Goal: Complete application form

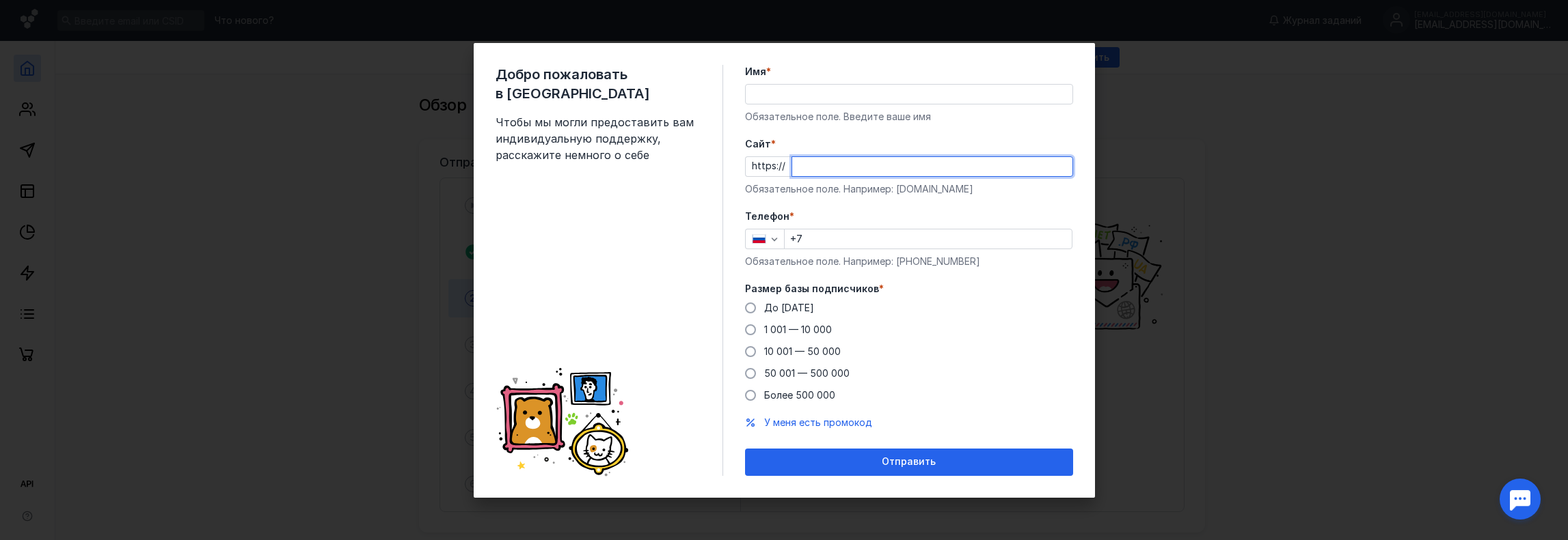
click at [868, 167] on input "Cайт *" at bounding box center [932, 167] width 280 height 19
click at [884, 136] on form "Имя * Обязательное поле. Введите ваше имя [PERSON_NAME] * https:// Обязательное…" at bounding box center [909, 270] width 328 height 411
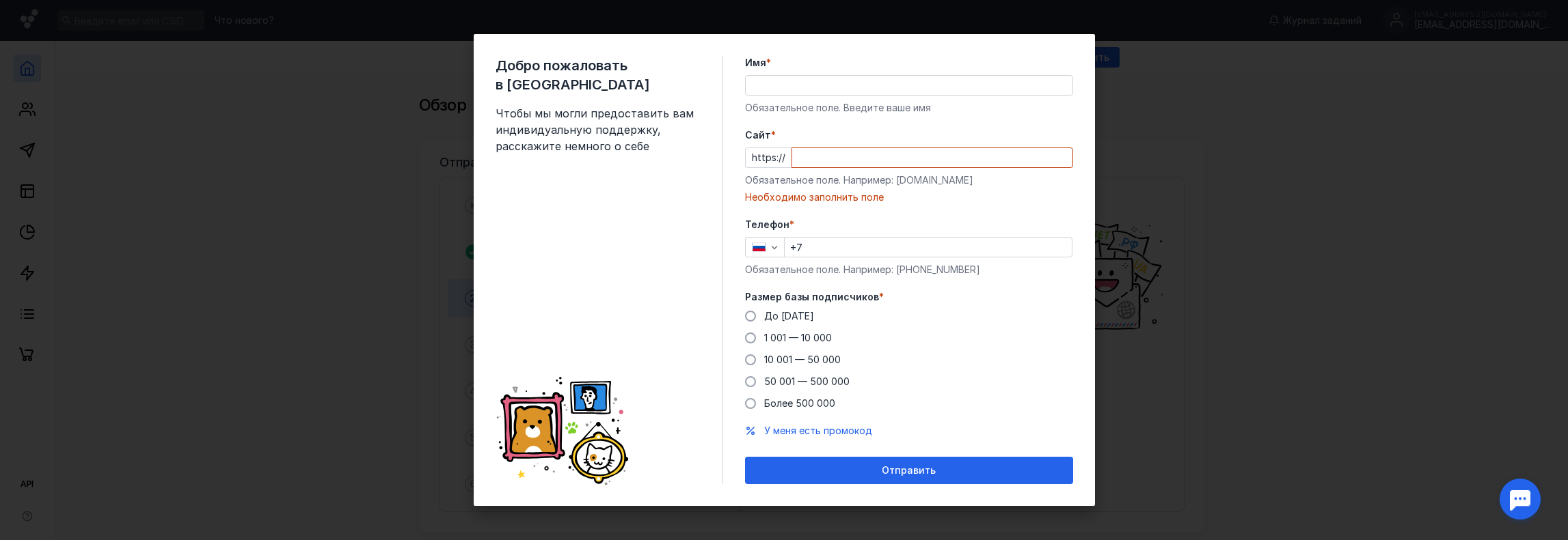
click at [855, 161] on input "Cайт *" at bounding box center [932, 158] width 280 height 19
paste input "[DOMAIN_NAME][URL]"
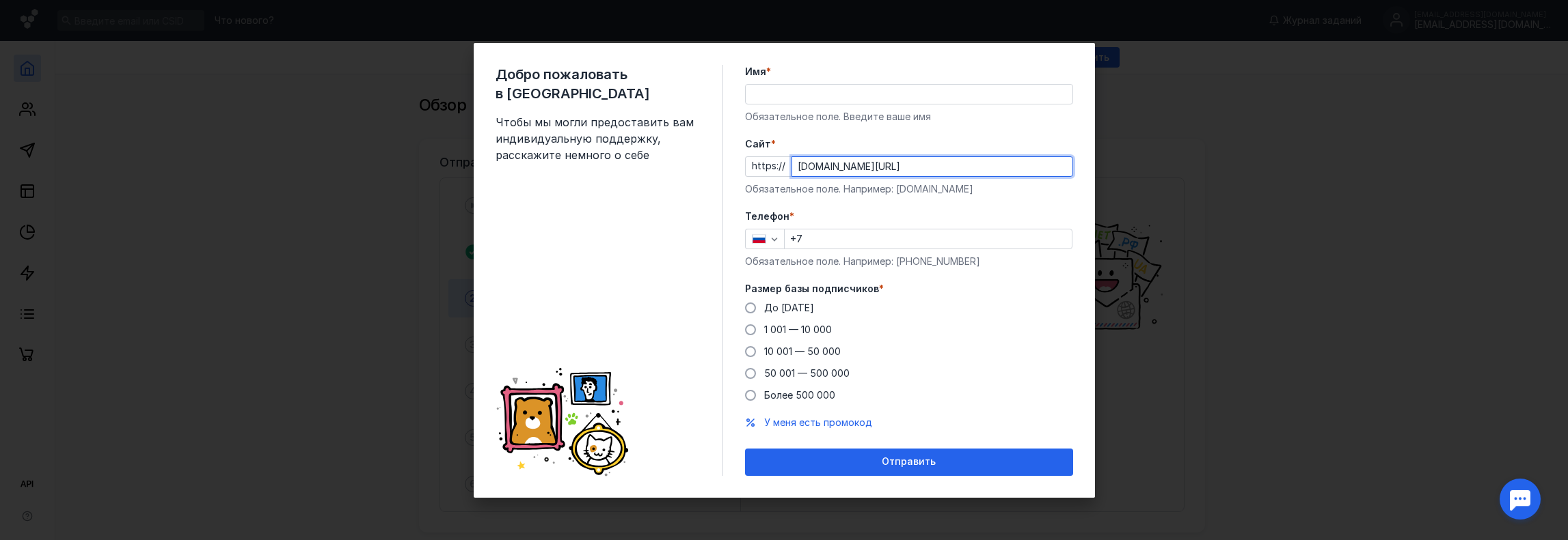
type input "[DOMAIN_NAME][URL]"
click at [854, 186] on div "Обязательное поле. Например: [DOMAIN_NAME]" at bounding box center [909, 189] width 328 height 14
click at [843, 100] on input "Имя *" at bounding box center [908, 94] width 327 height 19
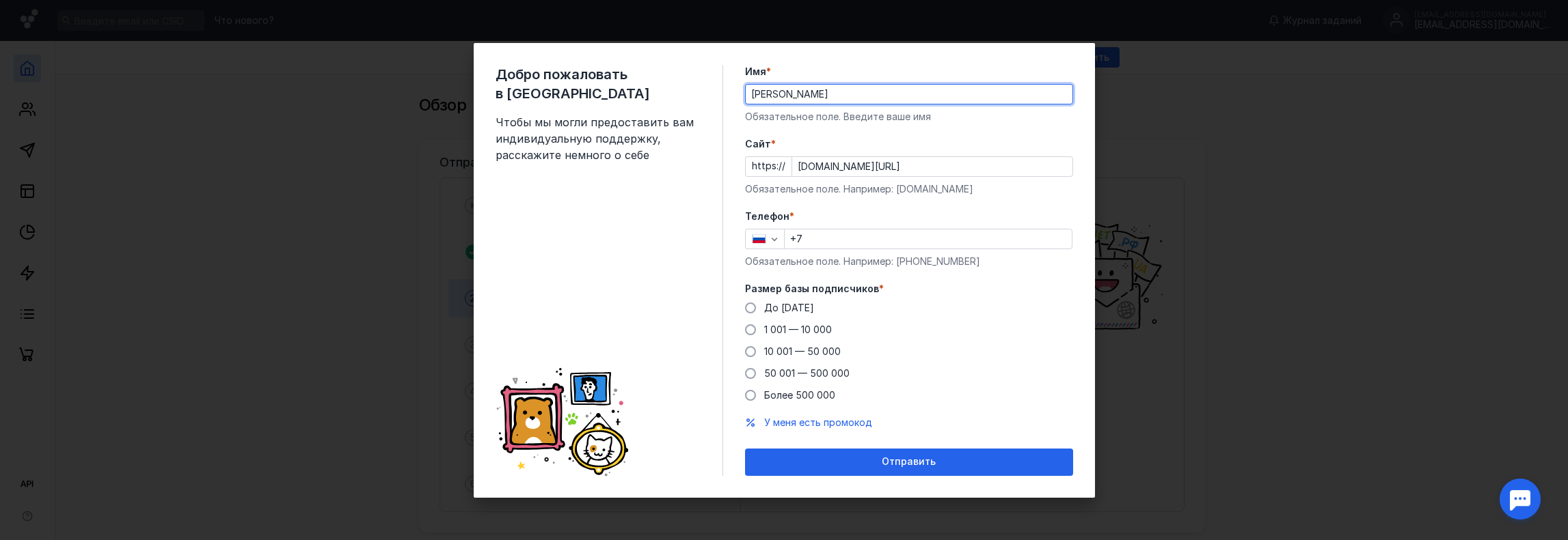
type input "[PERSON_NAME]"
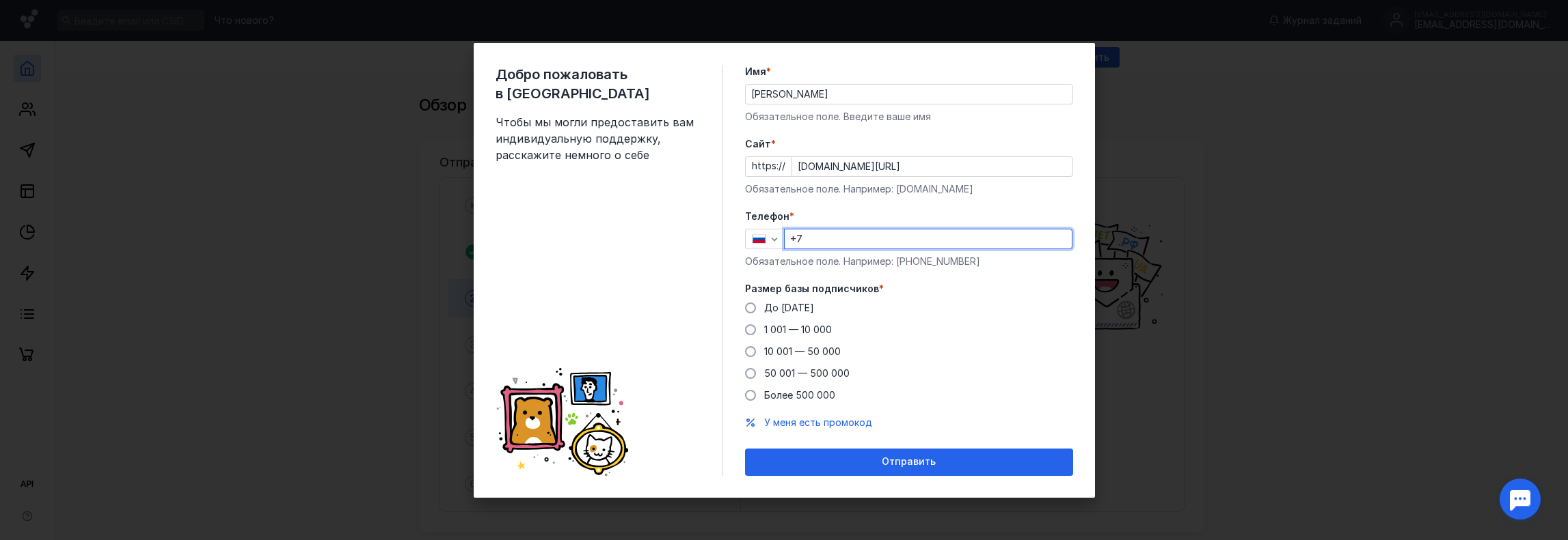
click at [861, 244] on input "+7" at bounding box center [928, 239] width 287 height 19
type input "[PHONE_NUMBER]"
click at [818, 326] on span "1 001 — 10 000" at bounding box center [798, 330] width 68 height 12
click at [0, 0] on input "1 001 — 10 000" at bounding box center [0, 0] width 0 height 0
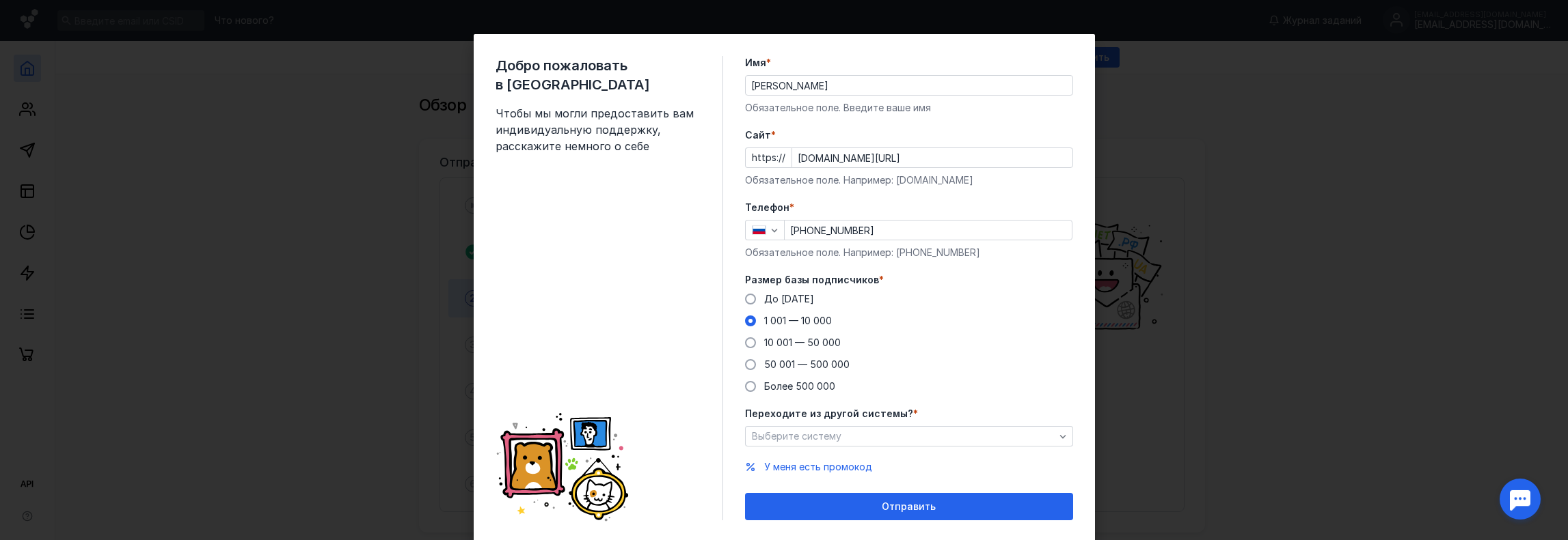
scroll to position [36, 0]
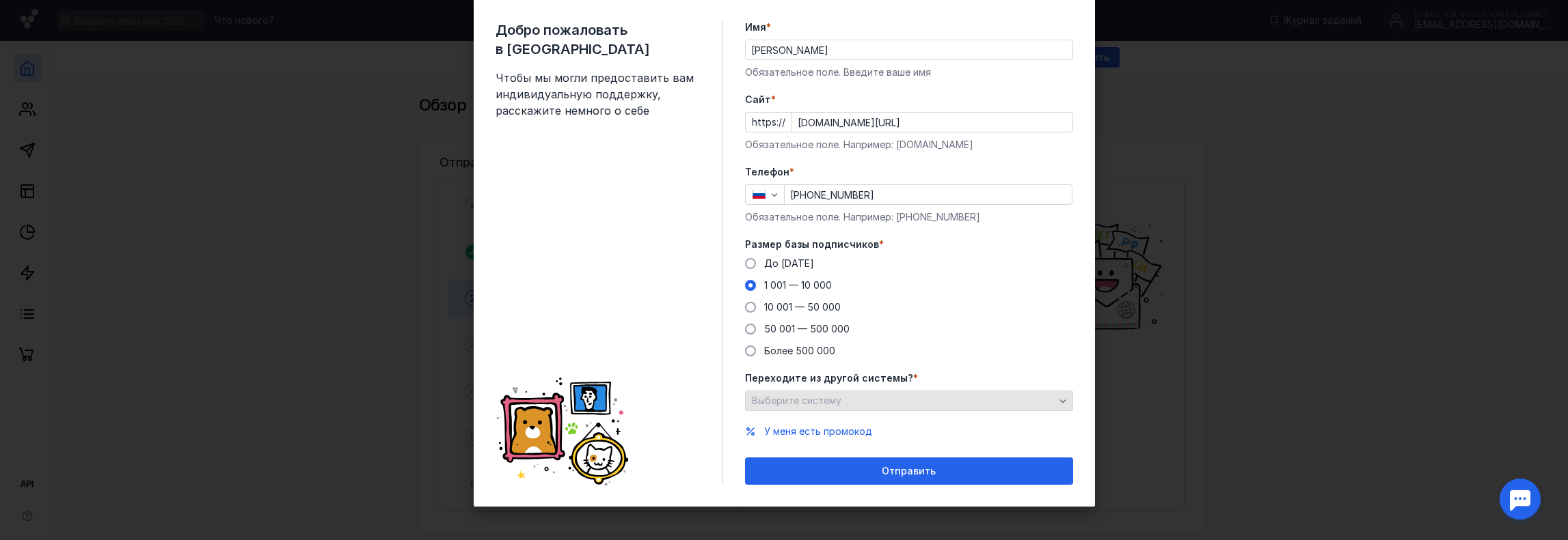
click at [902, 401] on div "Выберите систему" at bounding box center [902, 401] width 309 height 12
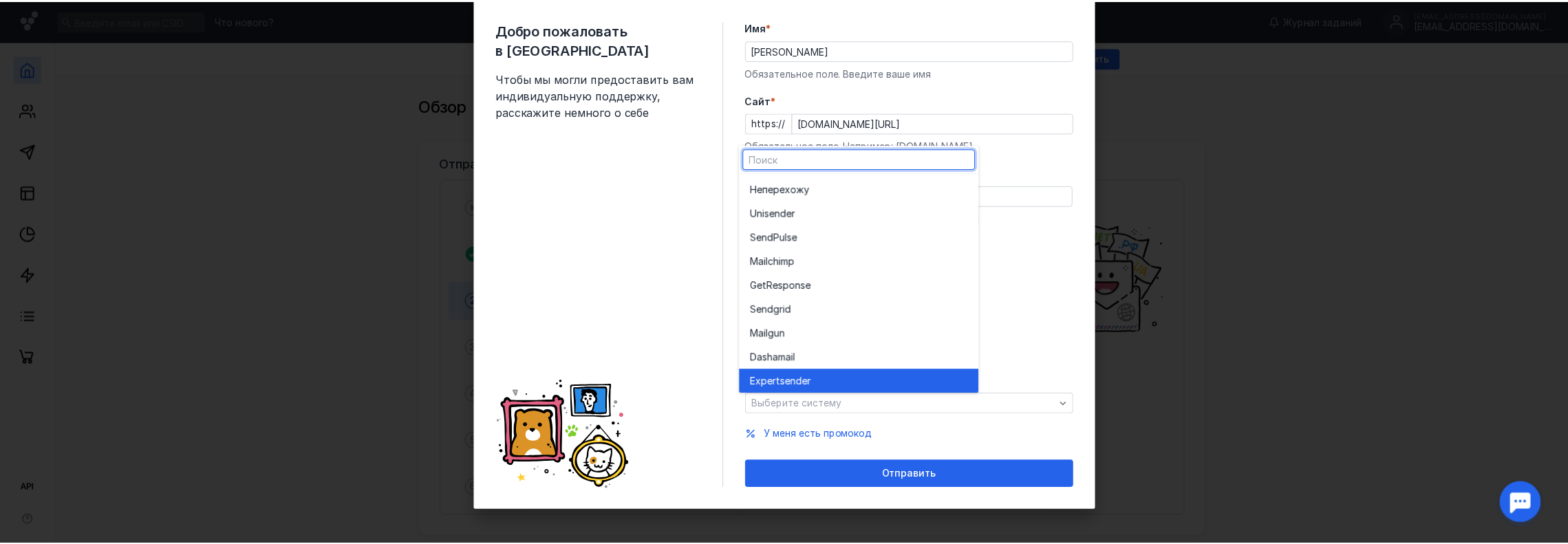
scroll to position [76, 0]
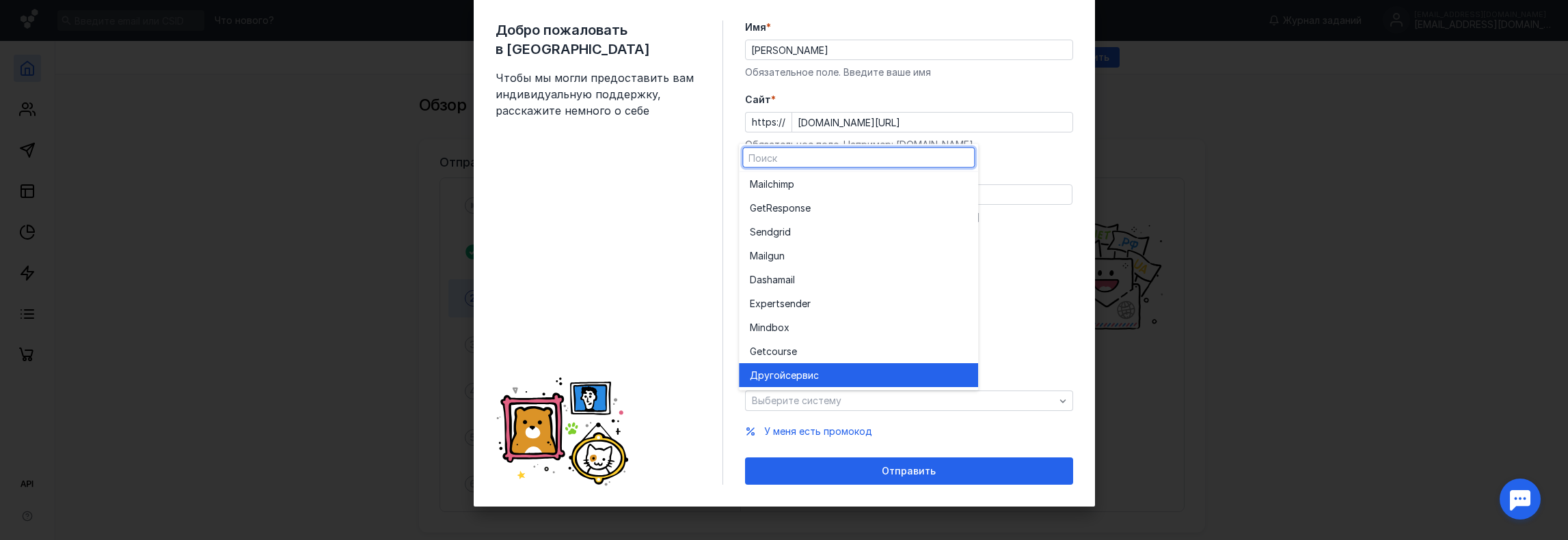
click at [840, 375] on div "Другой сервис" at bounding box center [858, 375] width 217 height 14
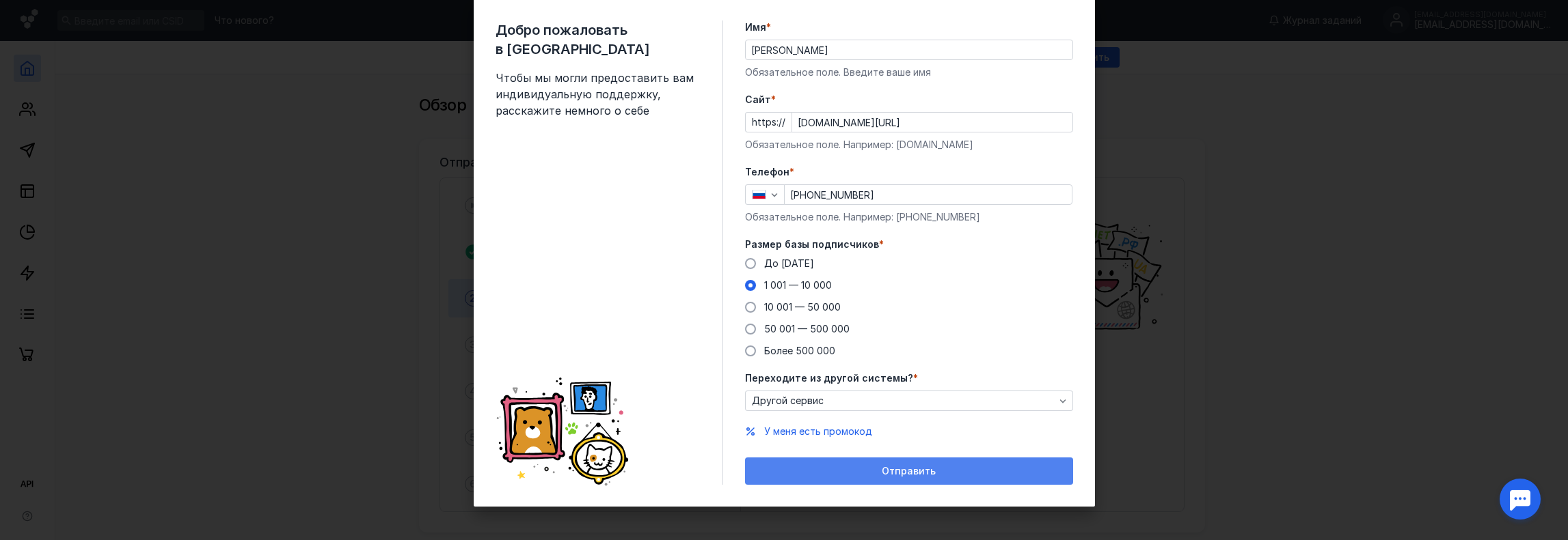
click at [889, 471] on span "Отправить" at bounding box center [908, 471] width 54 height 12
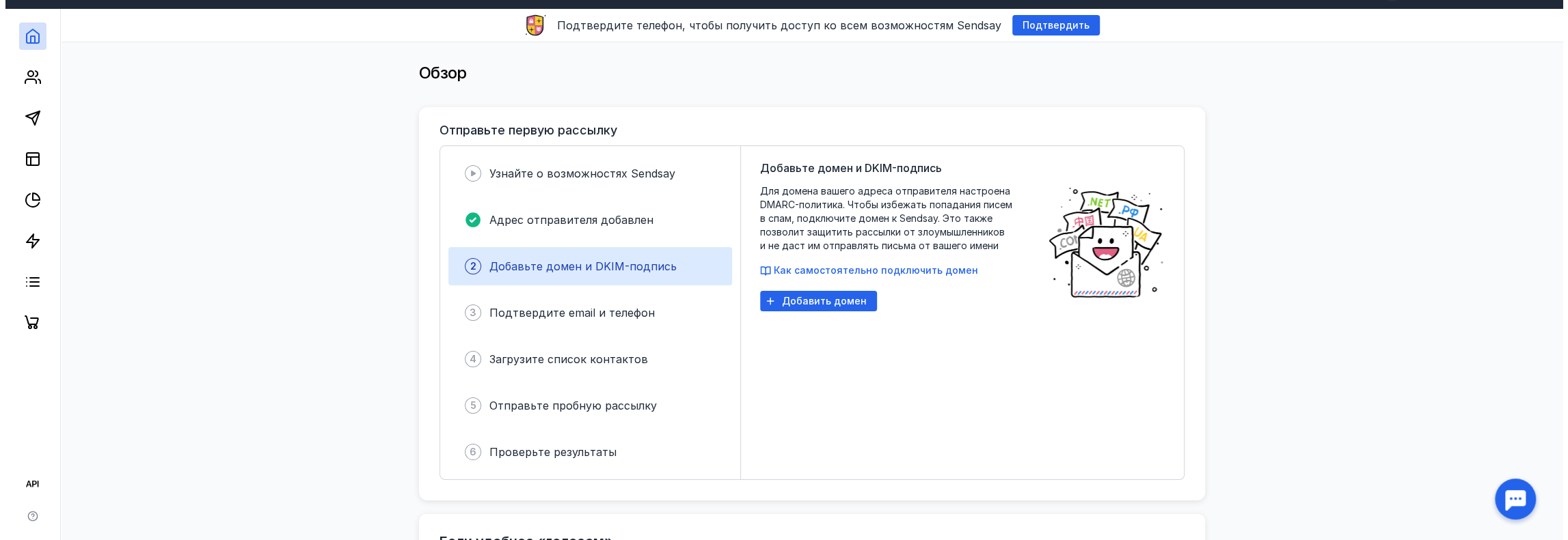
scroll to position [68, 0]
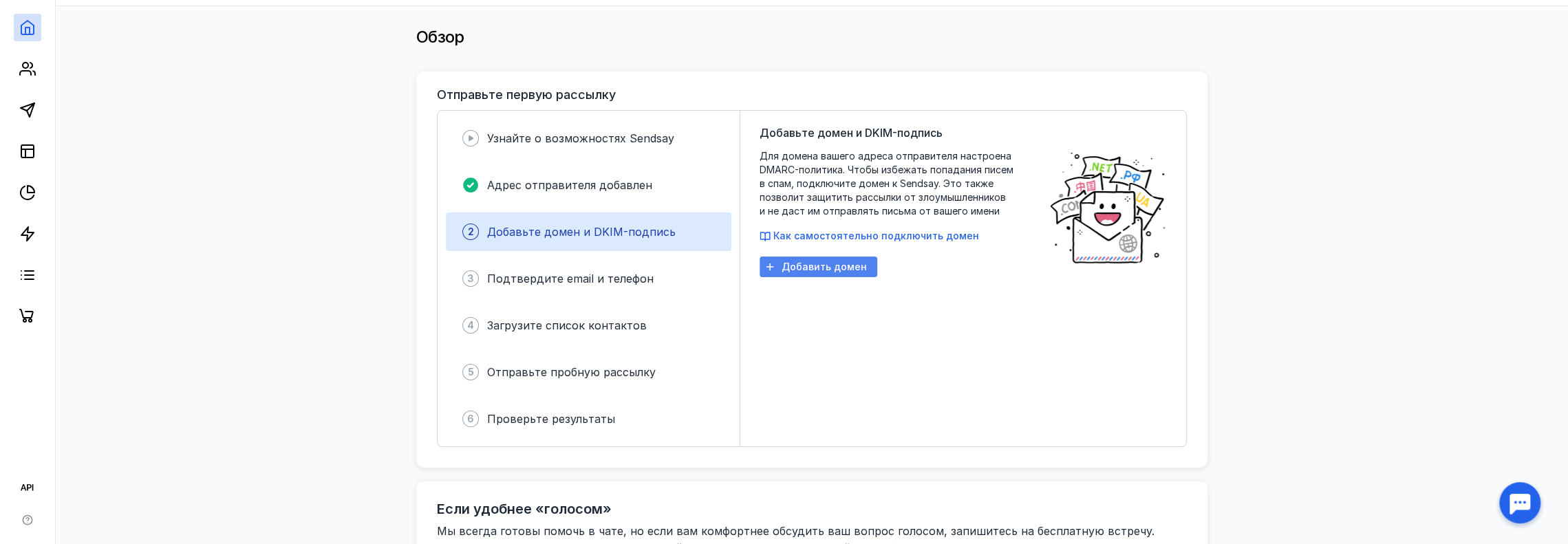
click at [858, 268] on span "Добавить домен" at bounding box center [824, 267] width 85 height 12
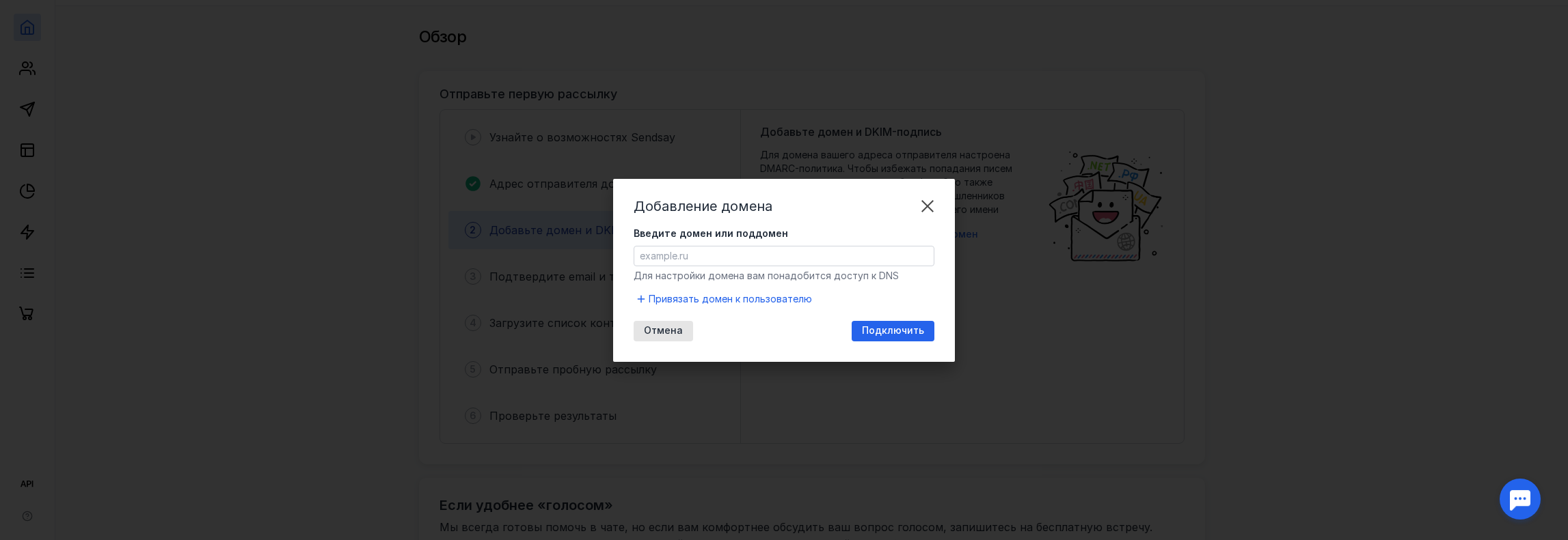
click at [733, 258] on input "Введите домен или поддомен" at bounding box center [783, 256] width 299 height 19
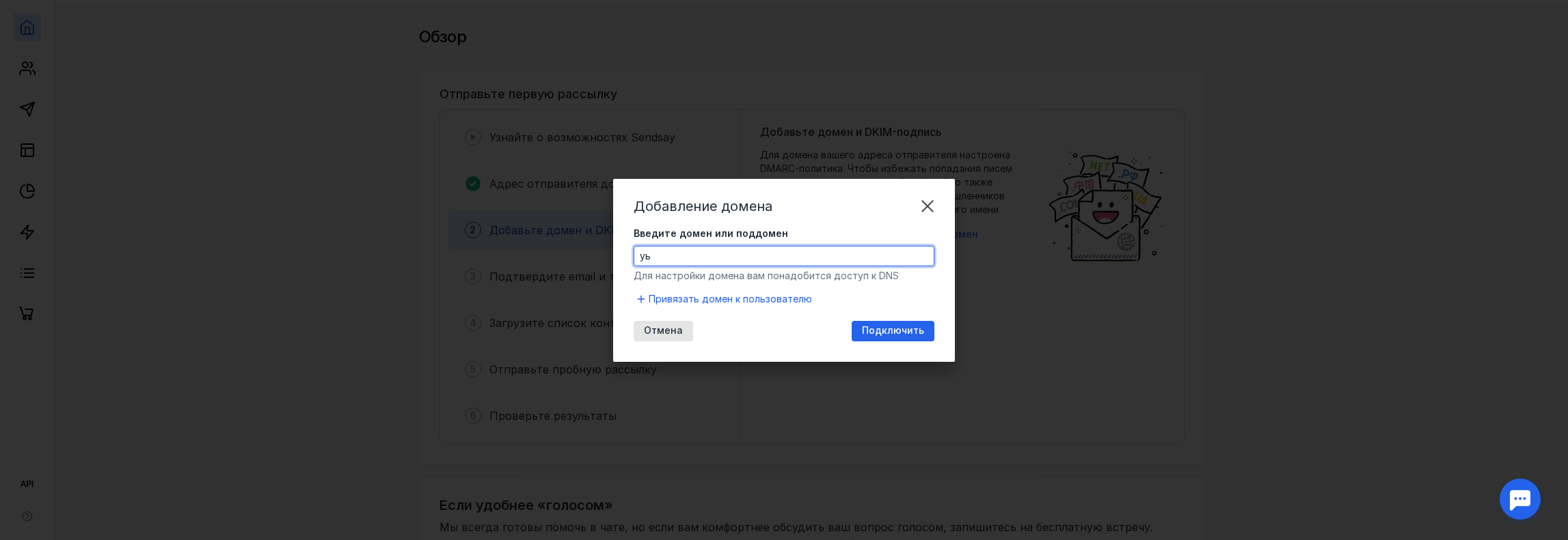
type input "у"
type input "[DOMAIN_NAME]"
click at [884, 327] on span "Подключить" at bounding box center [892, 331] width 62 height 12
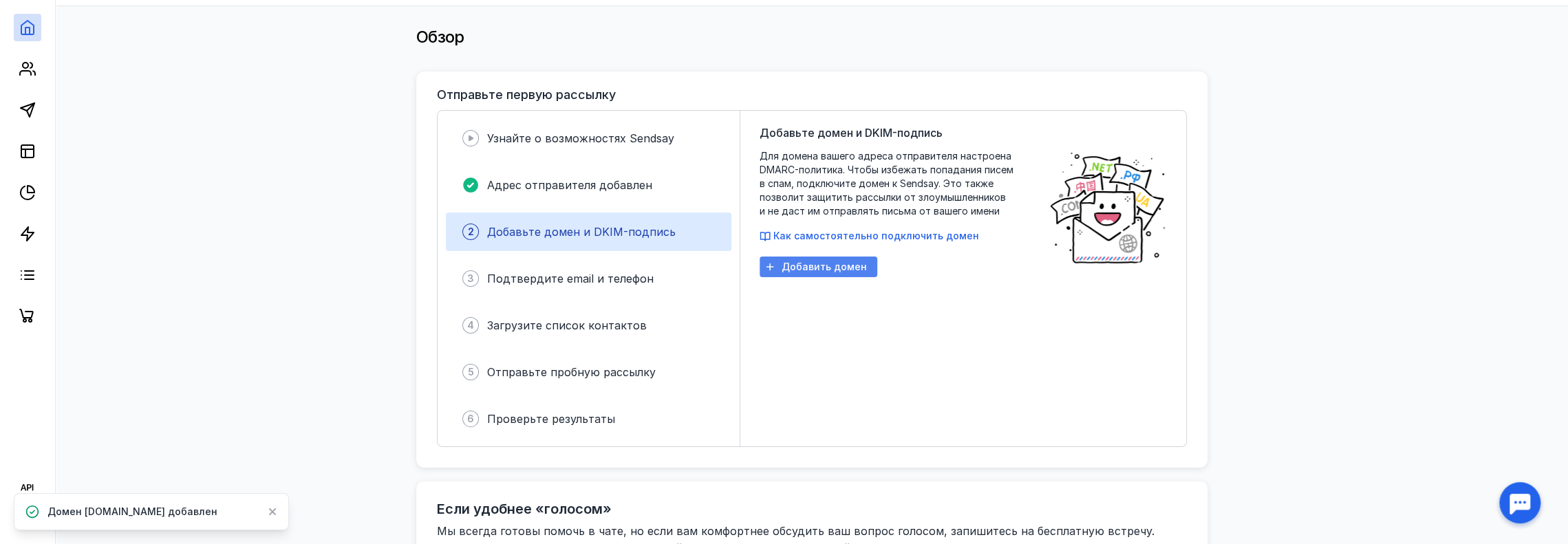
click at [842, 273] on div "Добавить домен" at bounding box center [819, 267] width 118 height 21
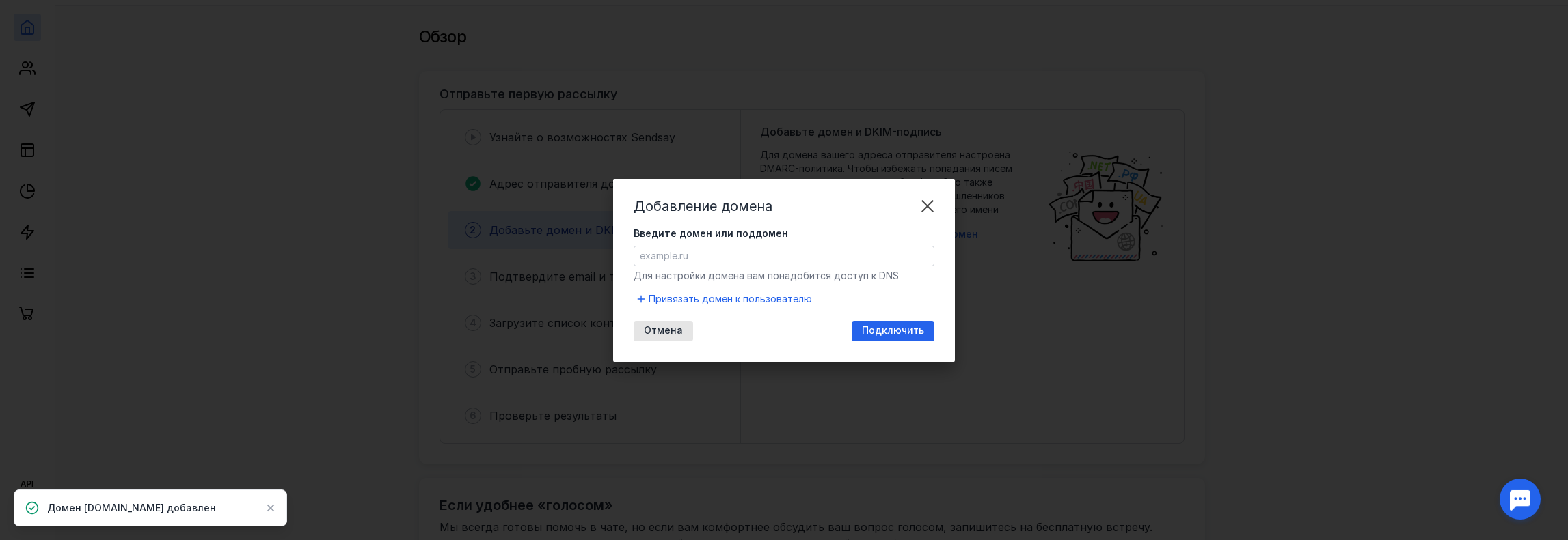
click at [685, 281] on div "Для настройки домена вам понадобится доступ к DNS" at bounding box center [783, 275] width 301 height 14
click at [713, 269] on div "Для настройки домена вам понадобится доступ к DNS" at bounding box center [783, 275] width 301 height 14
click at [730, 261] on input "Введите домен или поддомен" at bounding box center [783, 256] width 299 height 19
click at [651, 289] on form "Введите домен или поддомен Для настройки домена вам понадобится доступ к DNS Пр…" at bounding box center [783, 267] width 301 height 80
click at [670, 298] on span "Привязать домен к пользователю" at bounding box center [730, 299] width 163 height 14
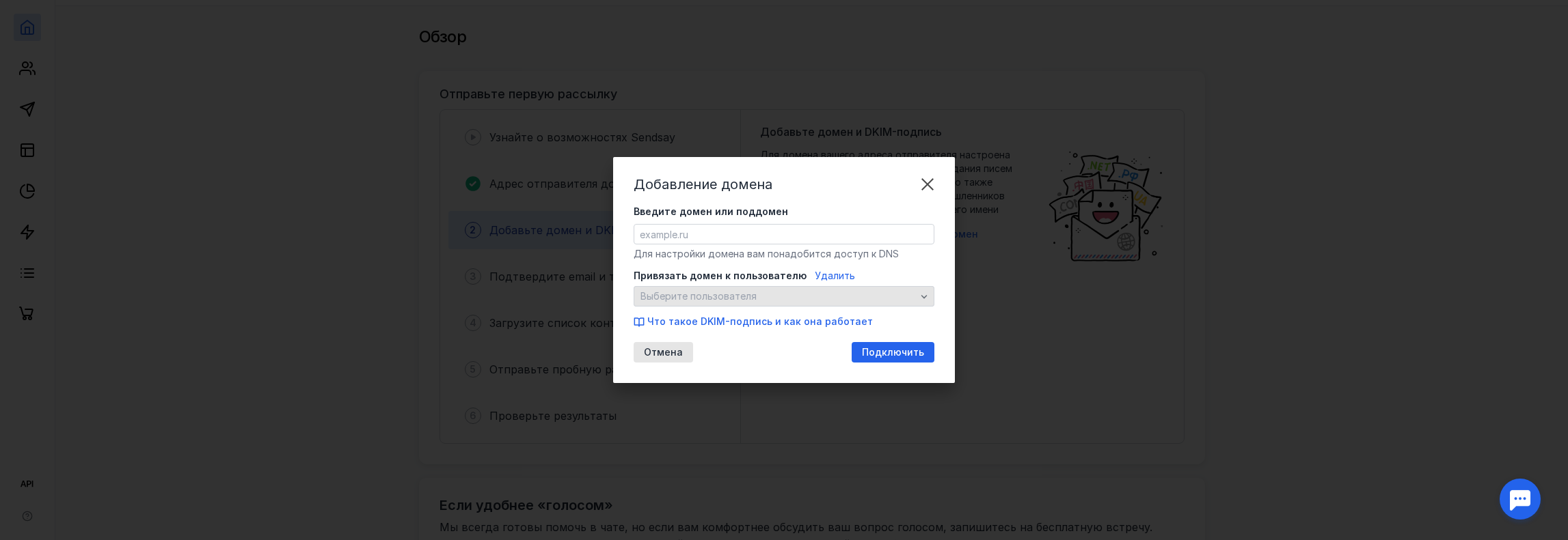
click at [784, 297] on span "Выберите пользователя" at bounding box center [778, 297] width 276 height 12
click at [768, 301] on span "Выберите пользователя" at bounding box center [778, 297] width 276 height 12
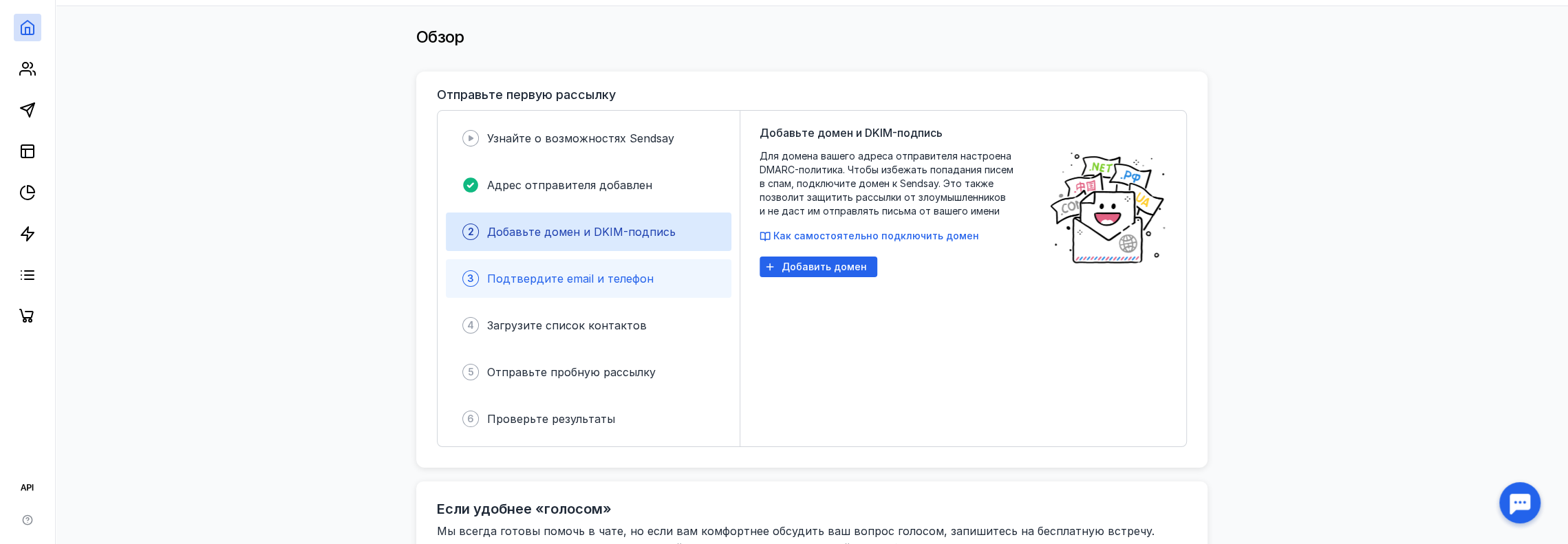
click at [527, 278] on span "Подтвердите email и телефон" at bounding box center [571, 278] width 166 height 14
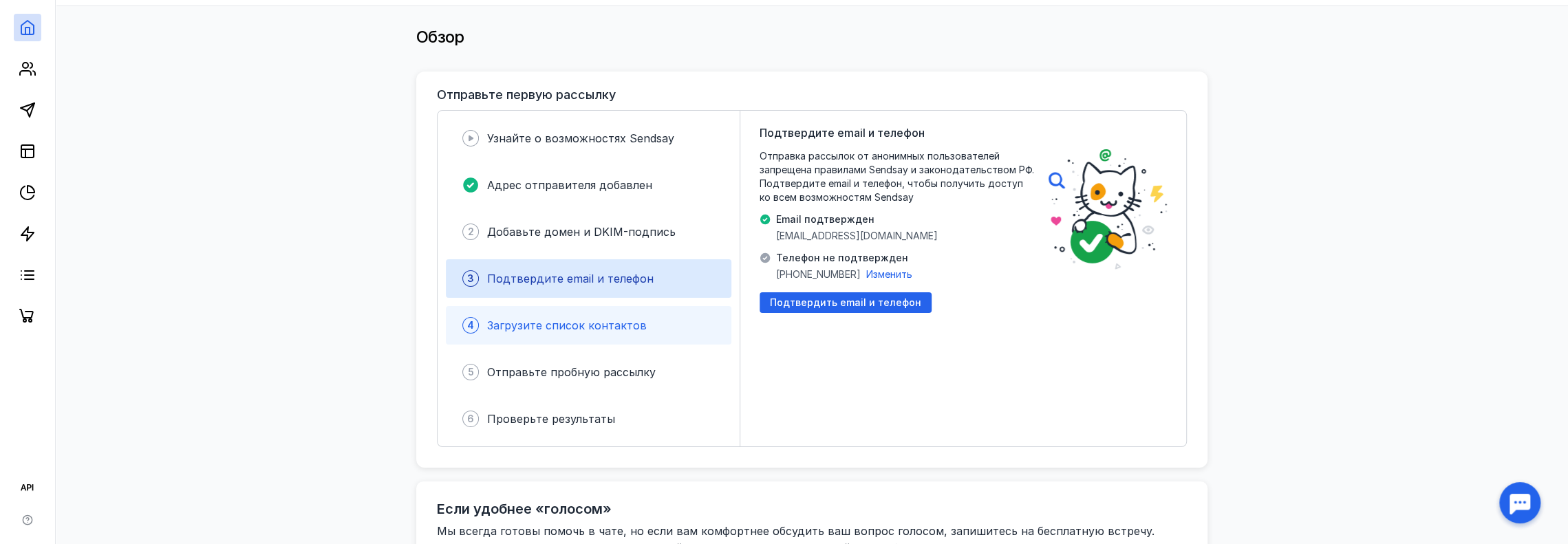
click at [554, 321] on span "Загрузите список контактов" at bounding box center [567, 325] width 160 height 14
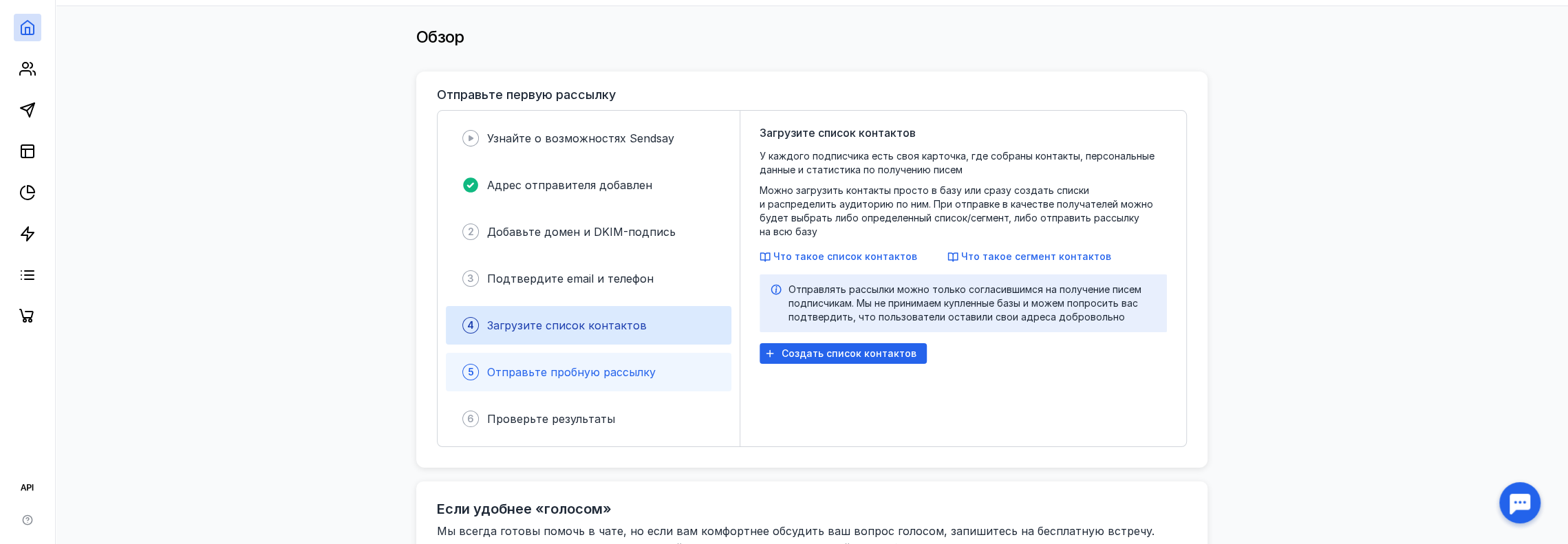
click at [576, 370] on span "Отправьте пробную рассылку" at bounding box center [571, 372] width 169 height 14
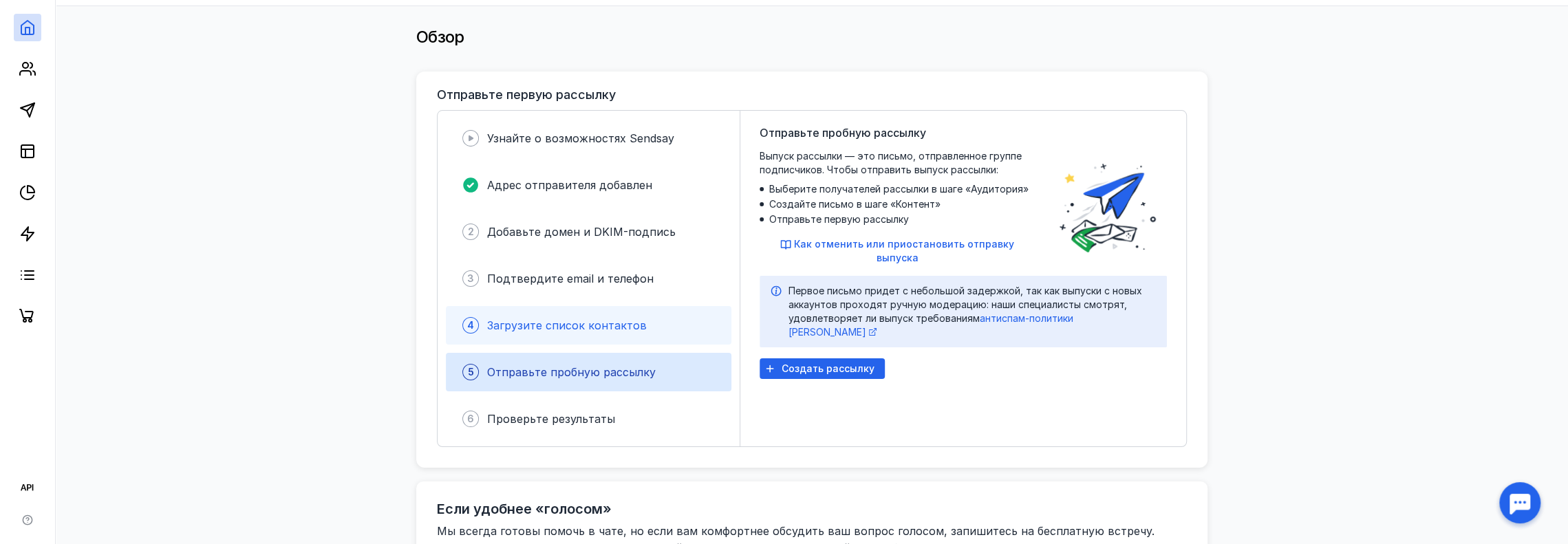
click at [612, 332] on div "Загрузите список контактов" at bounding box center [567, 325] width 160 height 16
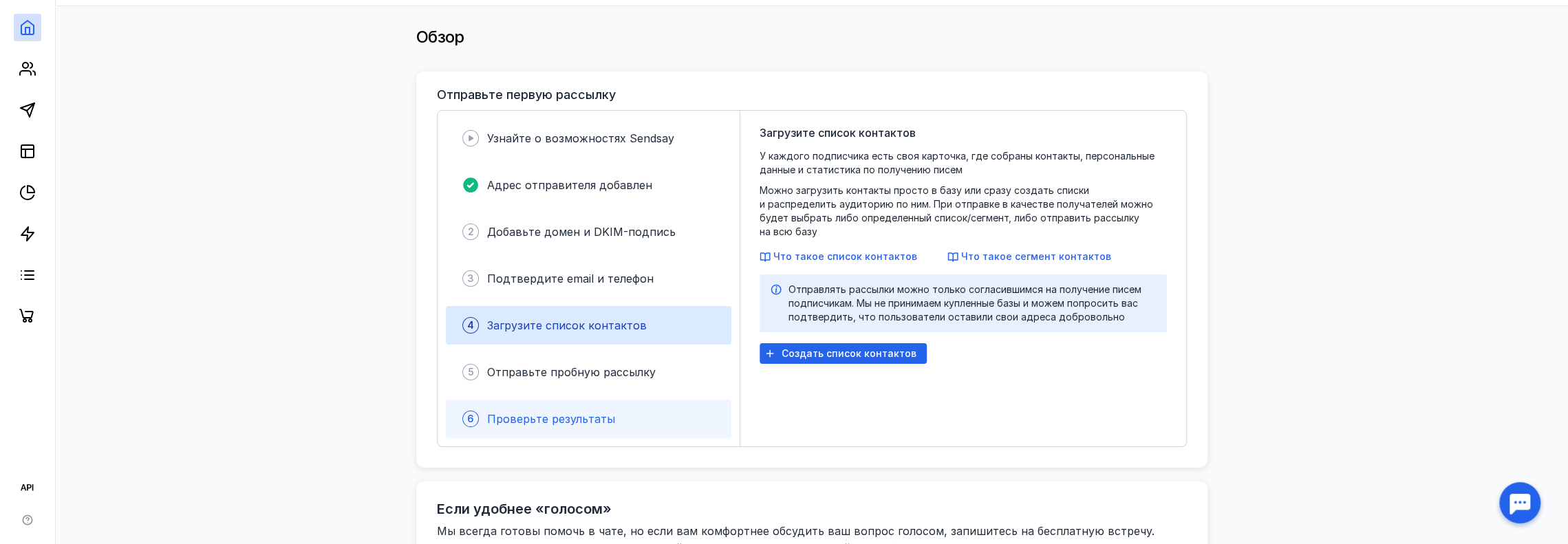
click at [611, 403] on div "6 Проверьте результаты" at bounding box center [589, 419] width 286 height 38
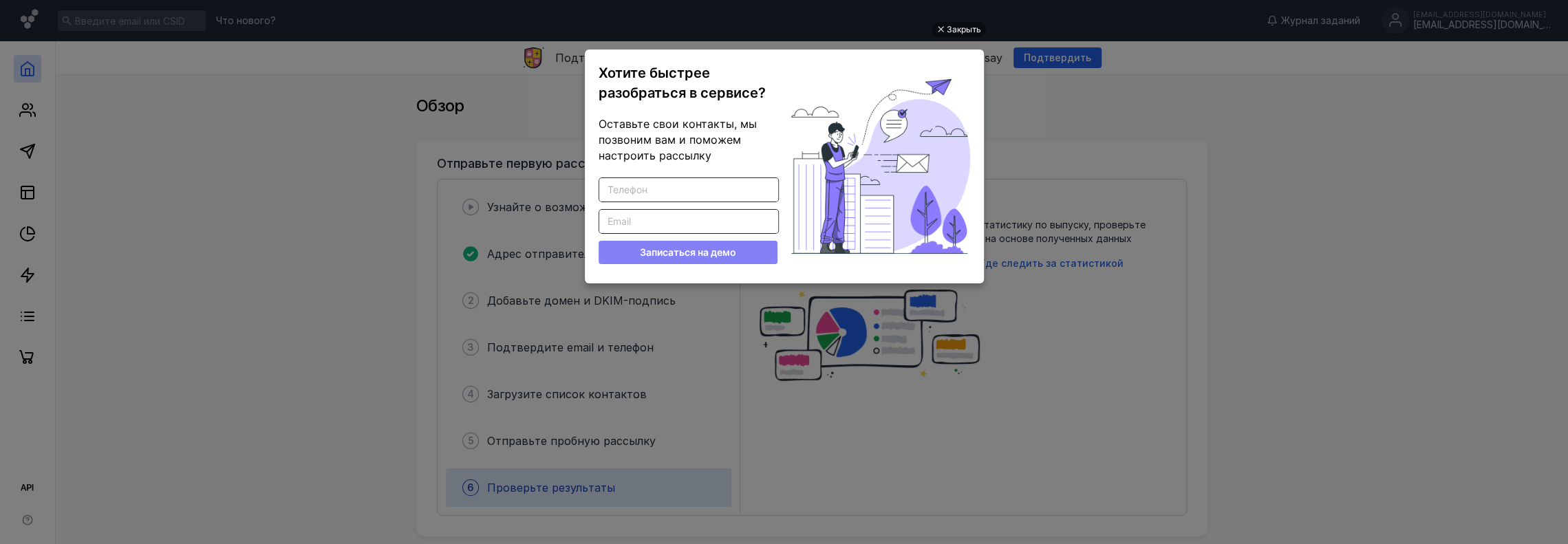
scroll to position [0, 0]
click at [411, 222] on ul "Закрыть Хотите быстрее разобраться в сервисе? Оставьте свои контакты, мы позвон…" at bounding box center [784, 273] width 1568 height 544
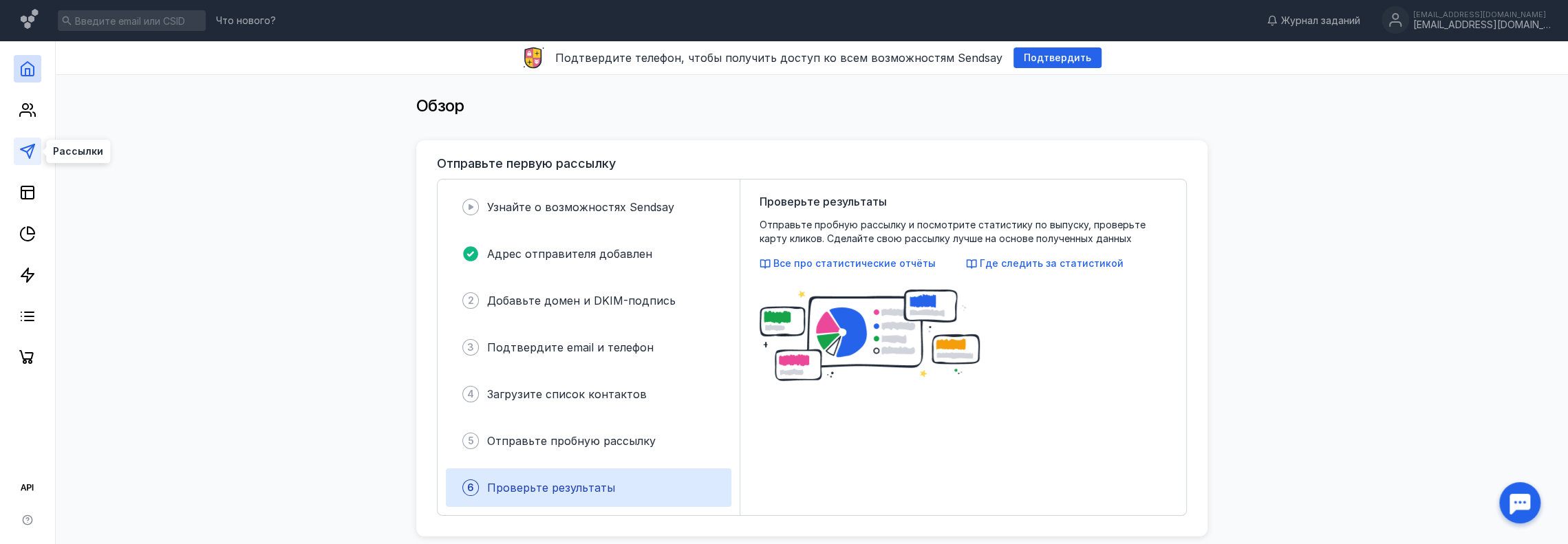
click at [33, 149] on icon at bounding box center [27, 151] width 16 height 16
